Goal: Task Accomplishment & Management: Use online tool/utility

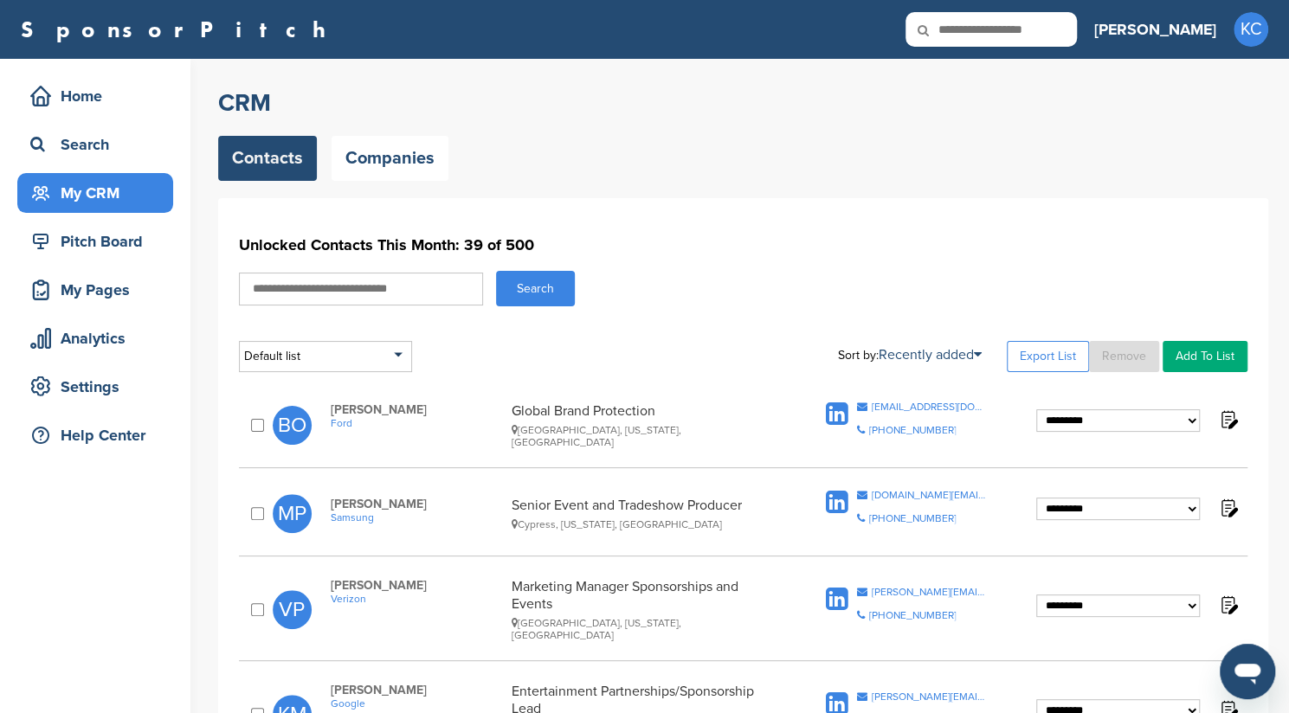
click at [259, 612] on div "**********" at bounding box center [743, 610] width 1008 height 81
click at [256, 601] on div at bounding box center [260, 610] width 25 height 18
click at [256, 609] on div at bounding box center [260, 610] width 25 height 18
click at [1035, 355] on link "Export List" at bounding box center [1048, 356] width 82 height 31
